Goal: Task Accomplishment & Management: Use online tool/utility

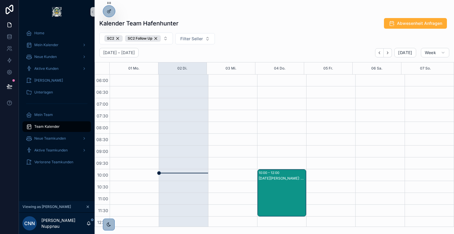
scroll to position [188, 0]
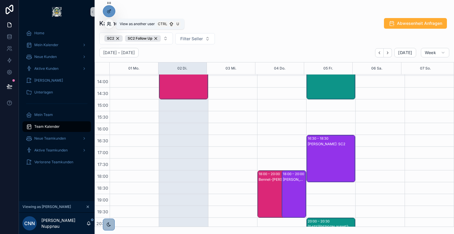
click at [109, 24] on icon at bounding box center [108, 22] width 1 height 1
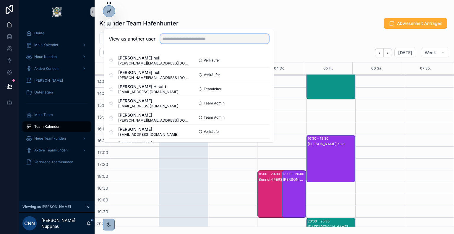
click at [193, 37] on input "text" at bounding box center [214, 38] width 109 height 9
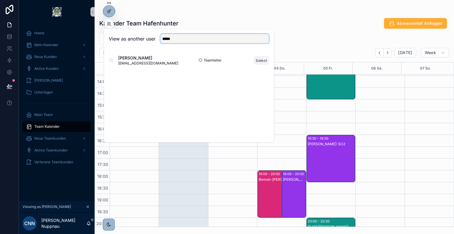
type input "*****"
click at [259, 59] on button "Select" at bounding box center [261, 60] width 15 height 9
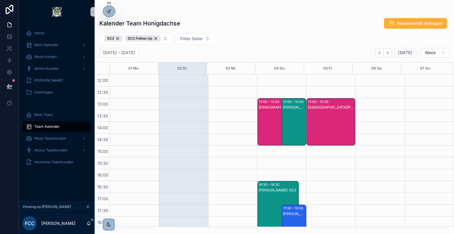
scroll to position [43, 0]
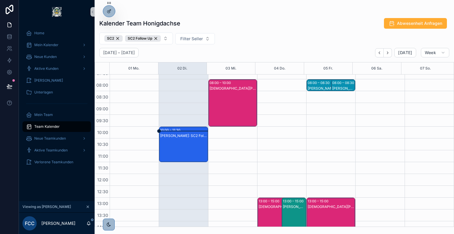
click at [183, 145] on div "[PERSON_NAME]: SC2 Follow Up" at bounding box center [183, 150] width 47 height 34
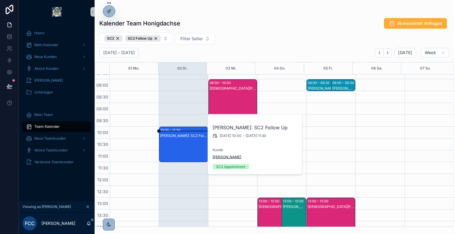
click at [223, 157] on span "[PERSON_NAME]" at bounding box center [226, 157] width 29 height 5
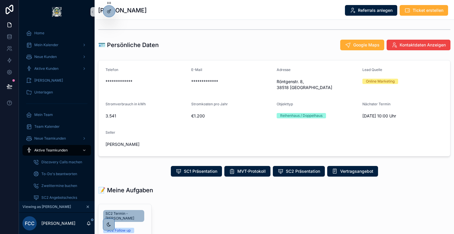
scroll to position [115, 0]
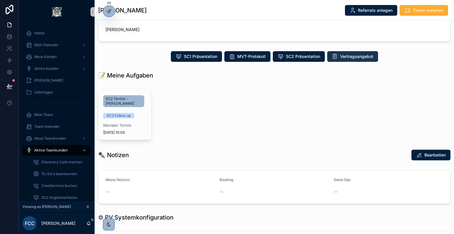
click at [337, 52] on button "Vertragsangebot" at bounding box center [352, 56] width 51 height 11
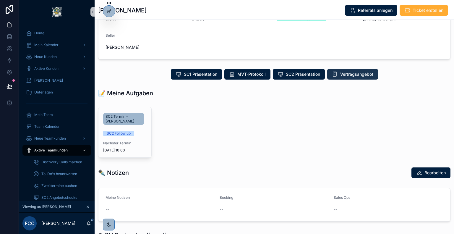
click at [344, 71] on span "Vertragsangebot" at bounding box center [356, 74] width 33 height 6
click at [340, 71] on span "Vertragsangebot" at bounding box center [356, 74] width 33 height 6
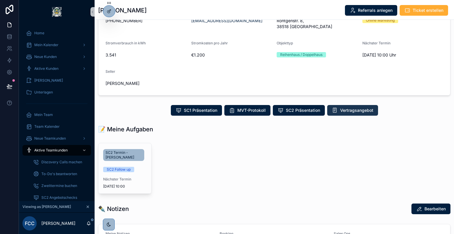
click at [351, 107] on button "Vertragsangebot" at bounding box center [352, 110] width 51 height 11
click at [346, 107] on span "Vertragsangebot" at bounding box center [356, 110] width 33 height 6
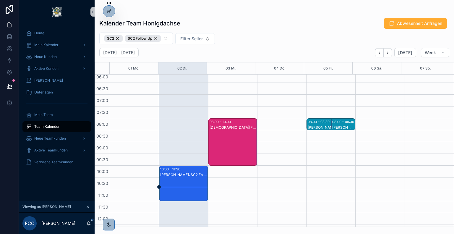
scroll to position [3, 0]
click at [224, 132] on div "[DEMOGRAPHIC_DATA][PERSON_NAME]: SC2" at bounding box center [233, 148] width 47 height 46
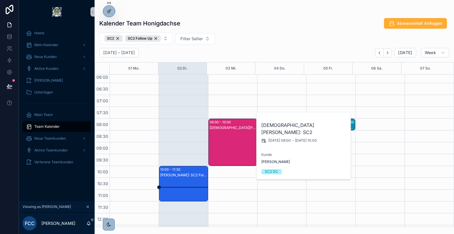
click at [243, 31] on div "Kalender Team Honigdachse Abwesenheit Anfragen SC2 SC2 Follow Up Filter Seller …" at bounding box center [274, 120] width 359 height 212
